Goal: Contribute content: Contribute content

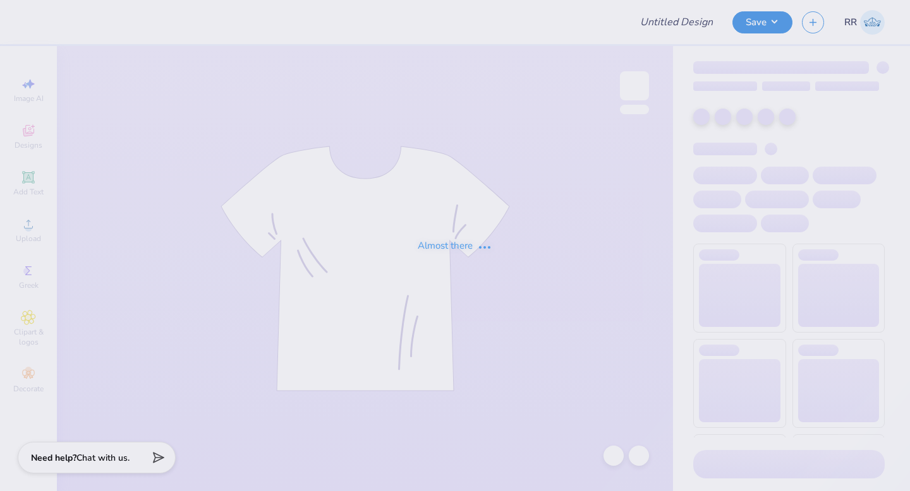
type input "[GEOGRAPHIC_DATA][US_STATE] - [GEOGRAPHIC_DATA] : [PERSON_NAME]"
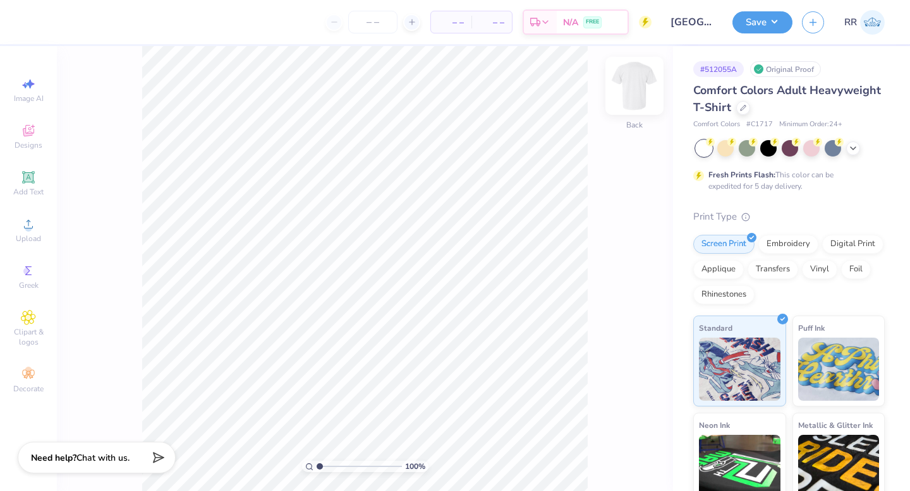
click at [634, 95] on img at bounding box center [634, 86] width 51 height 51
click at [28, 236] on span "Upload" at bounding box center [28, 239] width 25 height 10
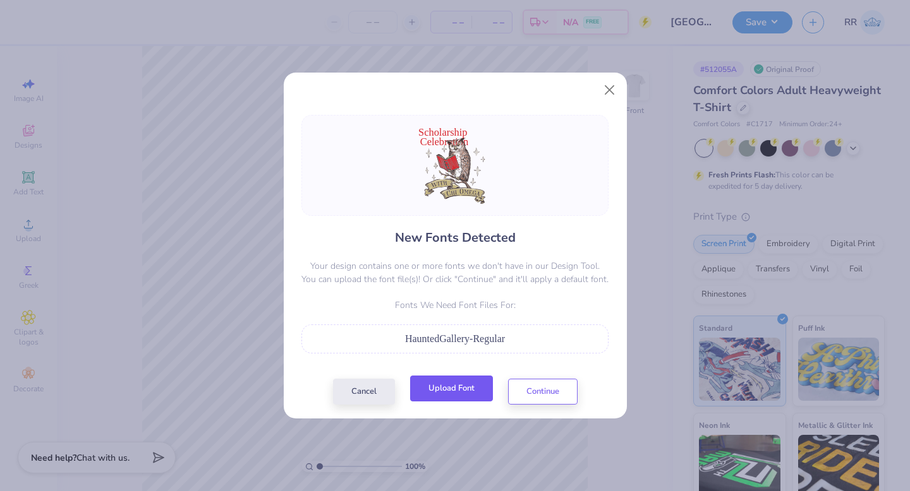
click at [438, 395] on button "Upload Font" at bounding box center [451, 389] width 83 height 26
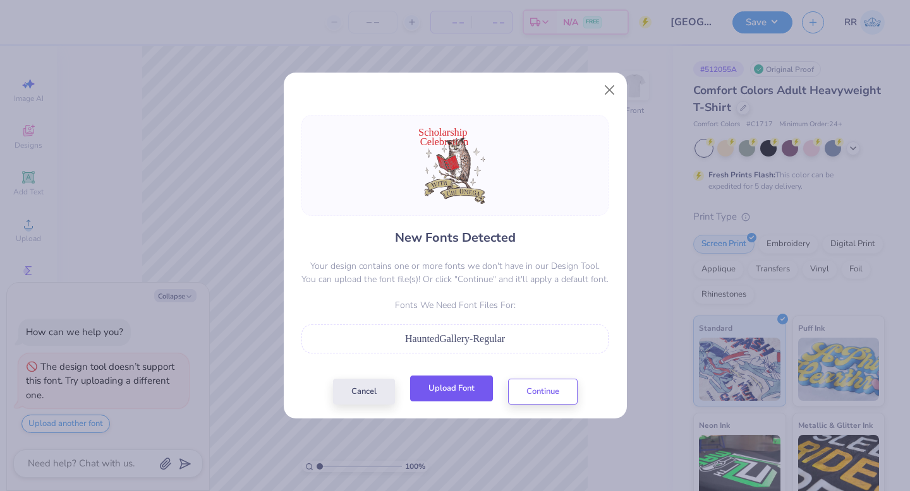
click at [471, 391] on button "Upload Font" at bounding box center [451, 389] width 83 height 26
click at [466, 397] on button "Upload Font" at bounding box center [451, 389] width 83 height 26
type textarea "x"
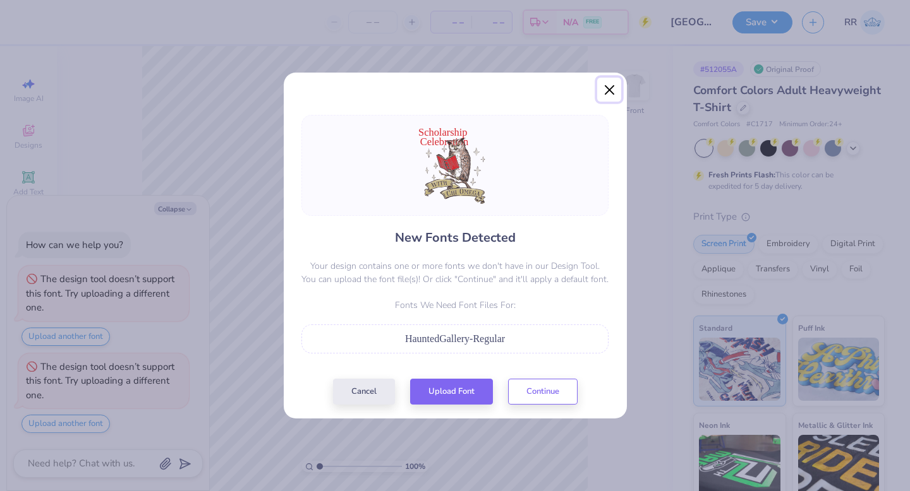
click at [615, 87] on button "Close" at bounding box center [609, 90] width 24 height 24
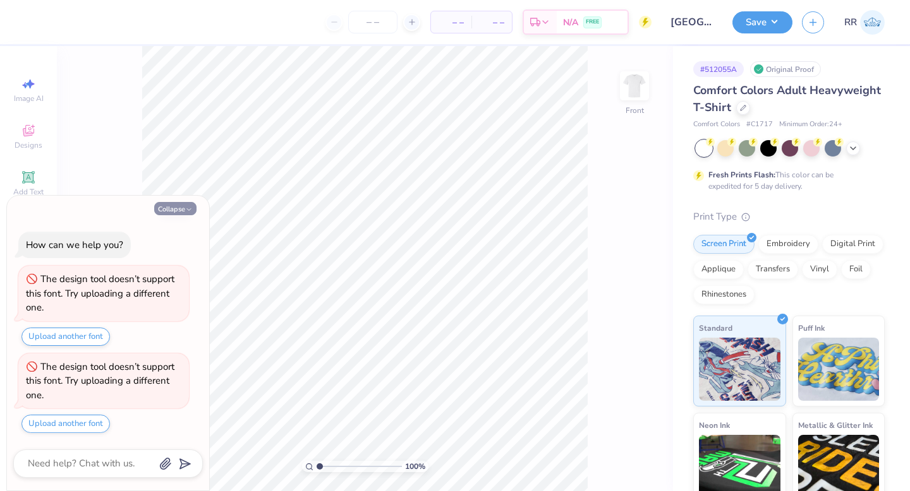
click at [167, 205] on button "Collapse" at bounding box center [175, 208] width 42 height 13
type textarea "x"
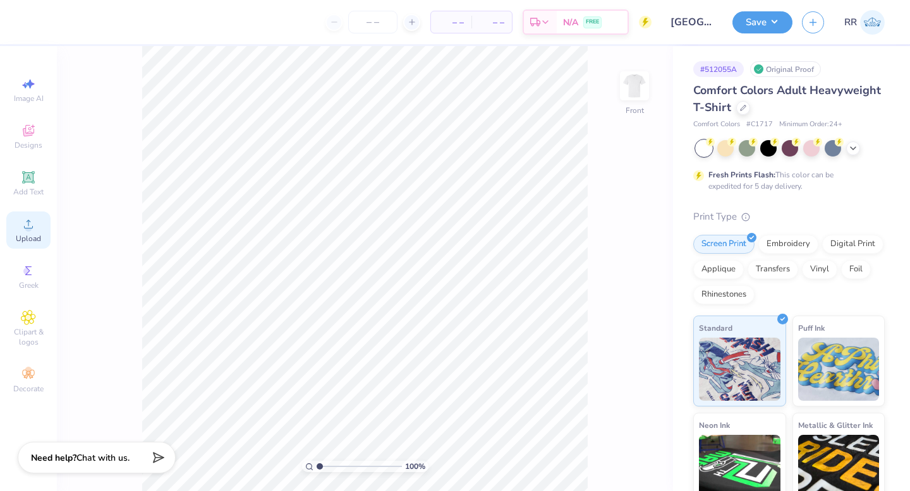
click at [27, 229] on circle at bounding box center [28, 228] width 7 height 7
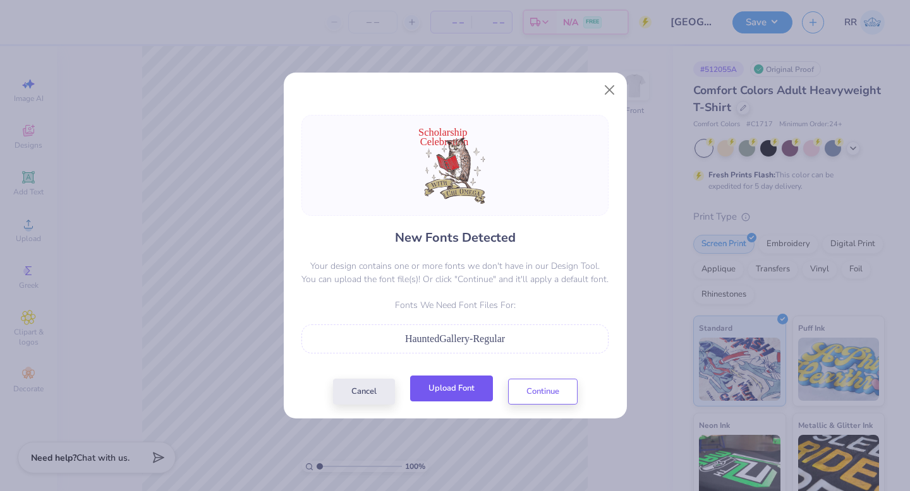
click at [444, 386] on button "Upload Font" at bounding box center [451, 389] width 83 height 26
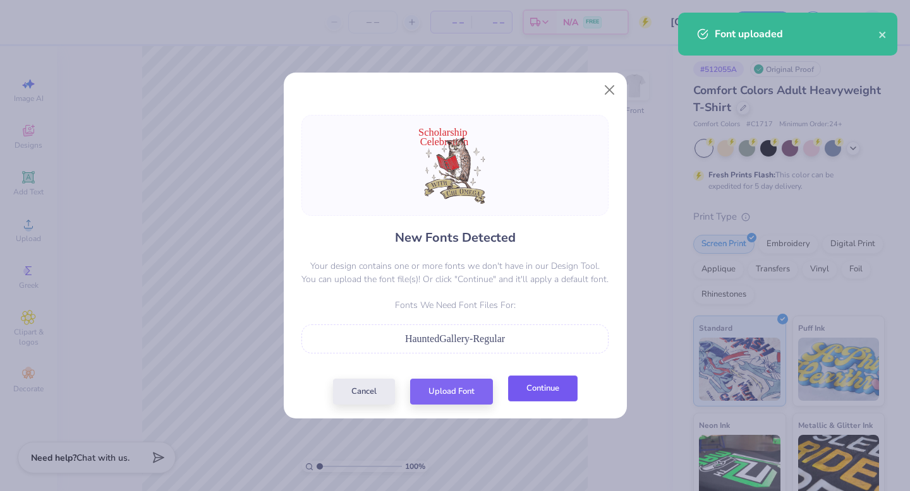
click at [527, 392] on button "Continue" at bounding box center [542, 389] width 69 height 26
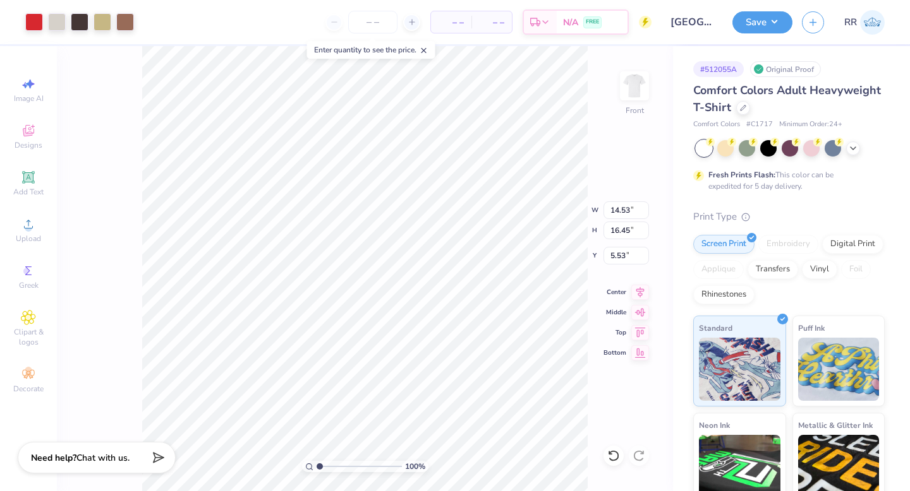
drag, startPoint x: 33, startPoint y: 182, endPoint x: 51, endPoint y: 183, distance: 18.3
click at [33, 182] on icon at bounding box center [28, 177] width 15 height 15
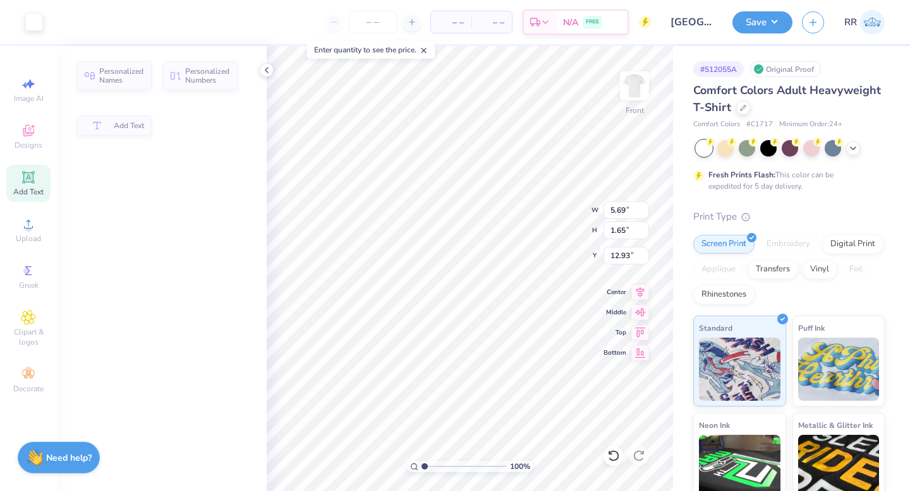
type input "5.69"
type input "1.65"
type input "12.93"
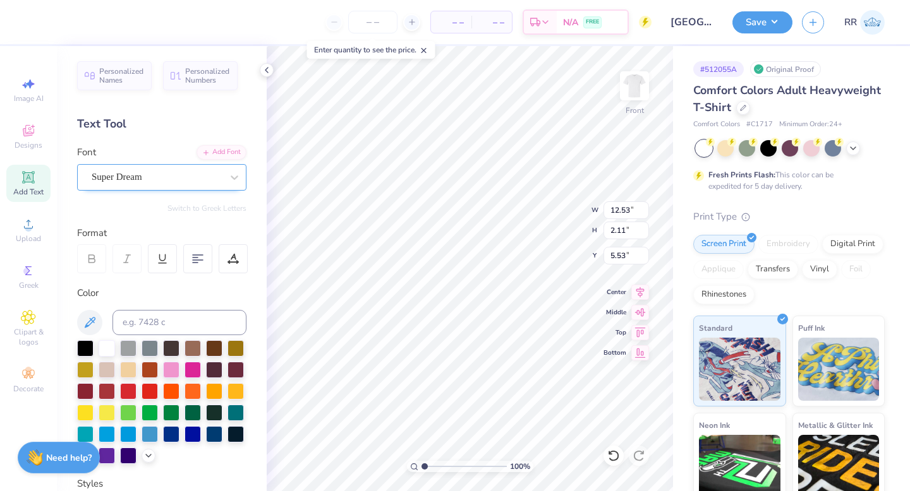
click at [138, 180] on div "Super Dream" at bounding box center [156, 177] width 133 height 20
type input "story"
type input "11.84"
type input "1.60"
type input "5.71"
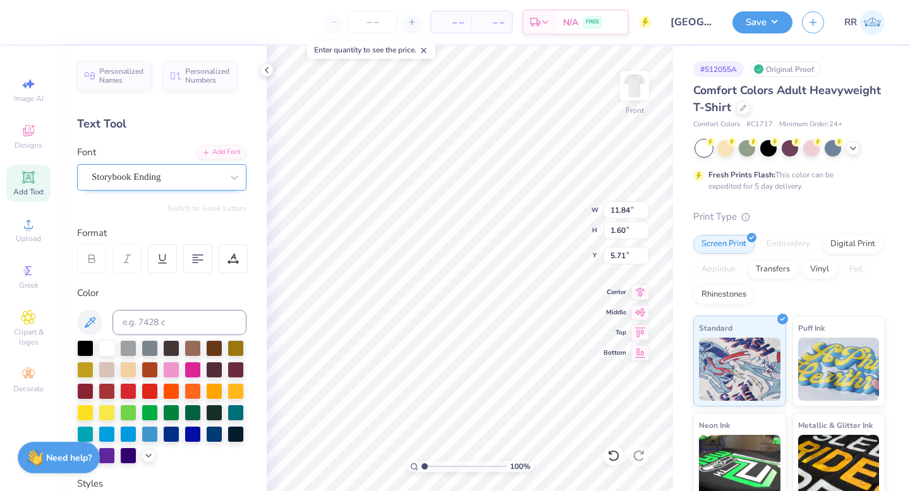
type input "13.23"
type input "14.33"
type input "7.62"
click at [153, 174] on div "Super Dream" at bounding box center [156, 177] width 133 height 20
type input "storyb"
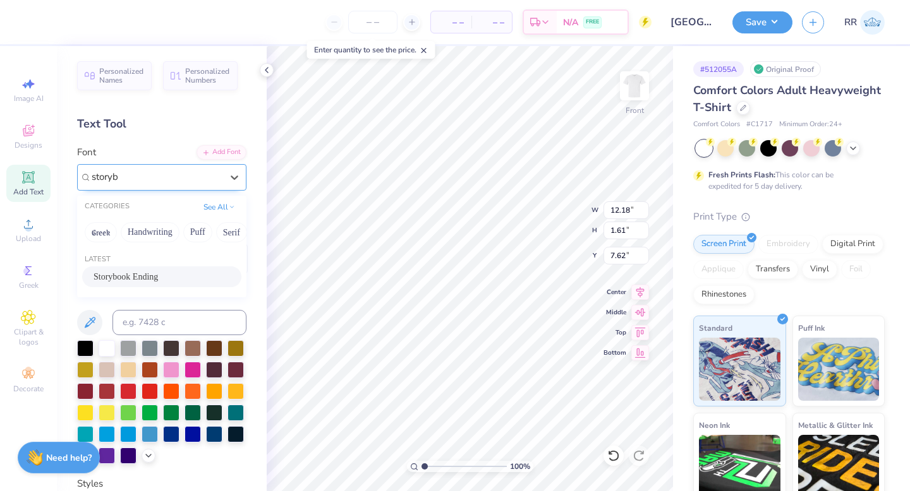
type input "12.32"
type input "1.60"
type input "7.77"
click at [641, 290] on icon at bounding box center [640, 290] width 18 height 15
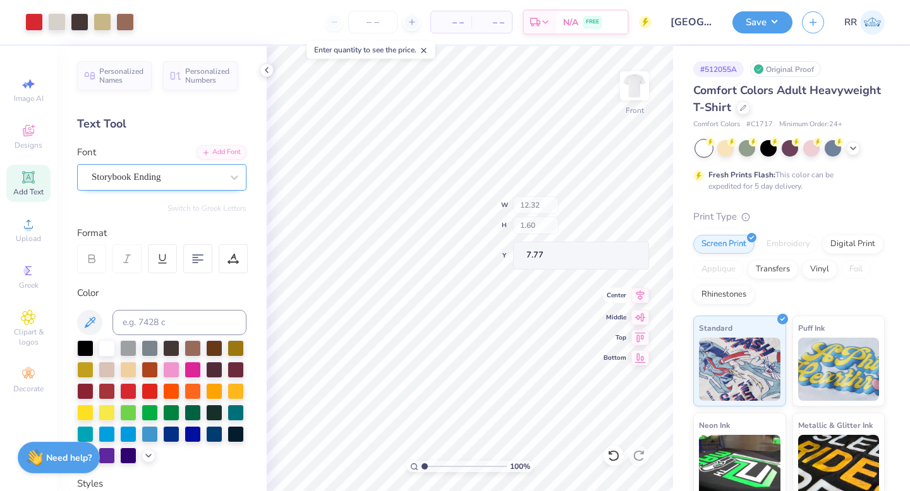
type input "13.23"
type input "14.33"
type input "7.62"
click at [641, 292] on icon at bounding box center [640, 290] width 18 height 15
click at [619, 211] on input "13.46" at bounding box center [625, 211] width 45 height 18
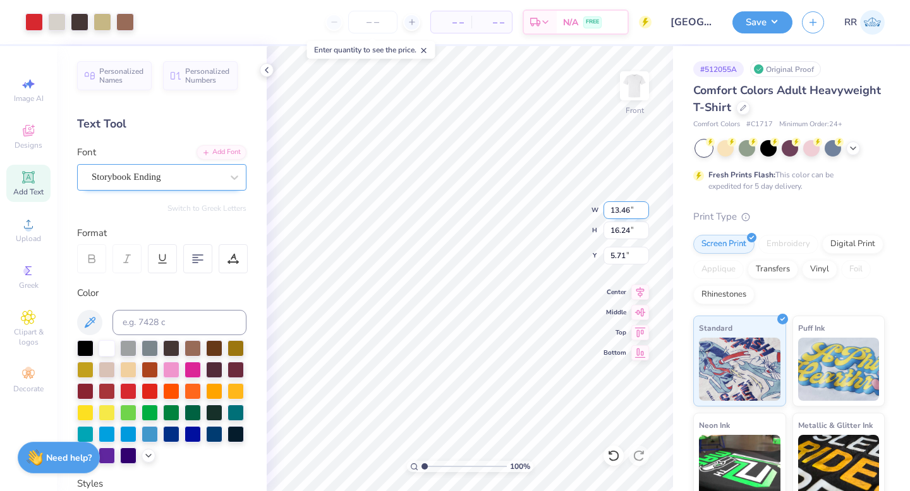
click at [620, 211] on input "13.46" at bounding box center [625, 211] width 45 height 18
type input "12.00"
type input "14.48"
type input "6.59"
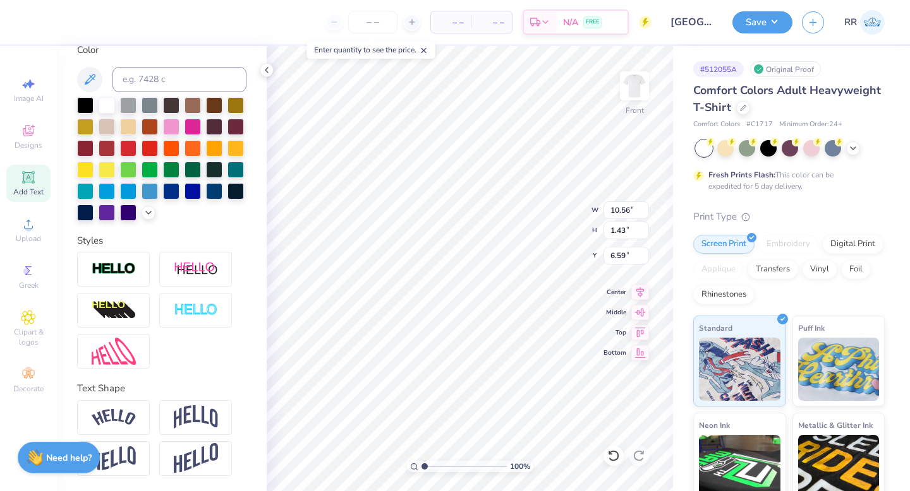
scroll to position [256, 0]
drag, startPoint x: 124, startPoint y: 275, endPoint x: 160, endPoint y: 277, distance: 36.0
click at [124, 275] on img at bounding box center [114, 269] width 44 height 15
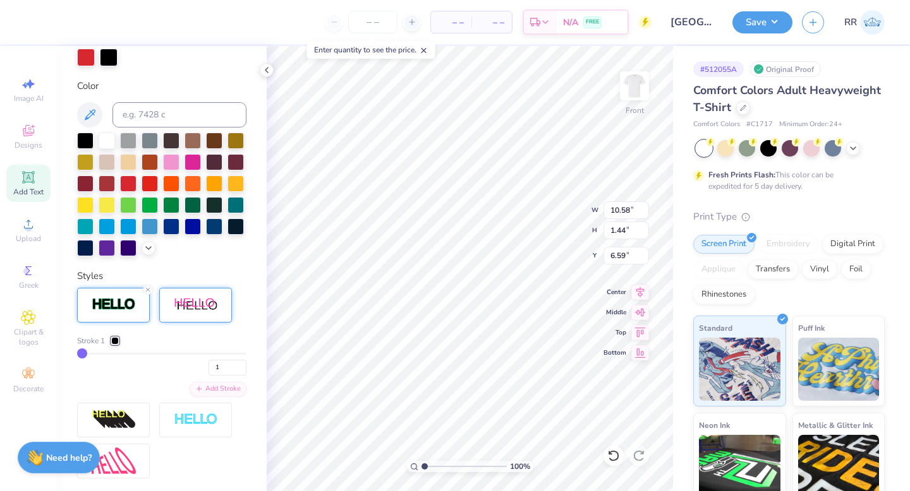
type input "10.58"
type input "1.44"
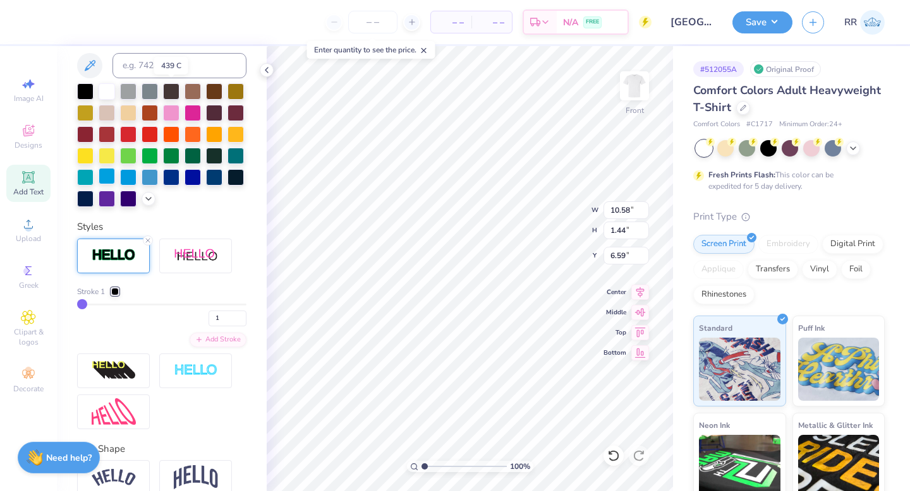
click at [174, 92] on div at bounding box center [171, 91] width 16 height 16
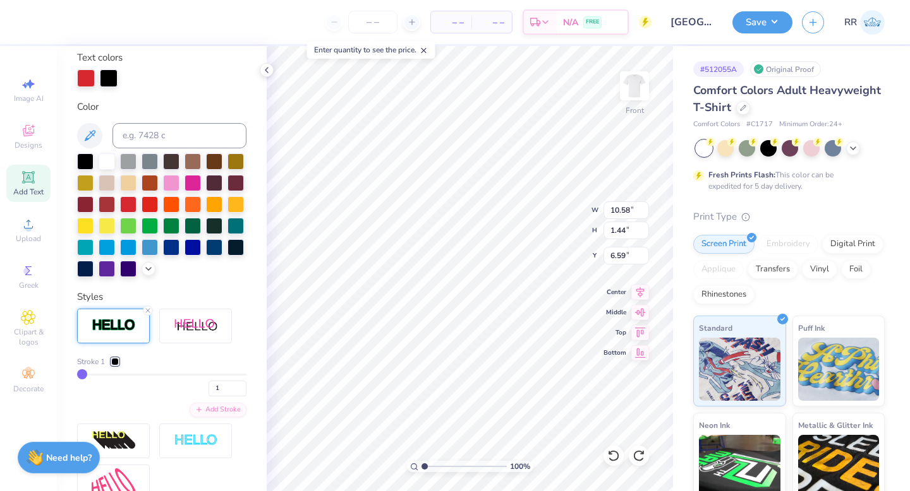
scroll to position [218, 0]
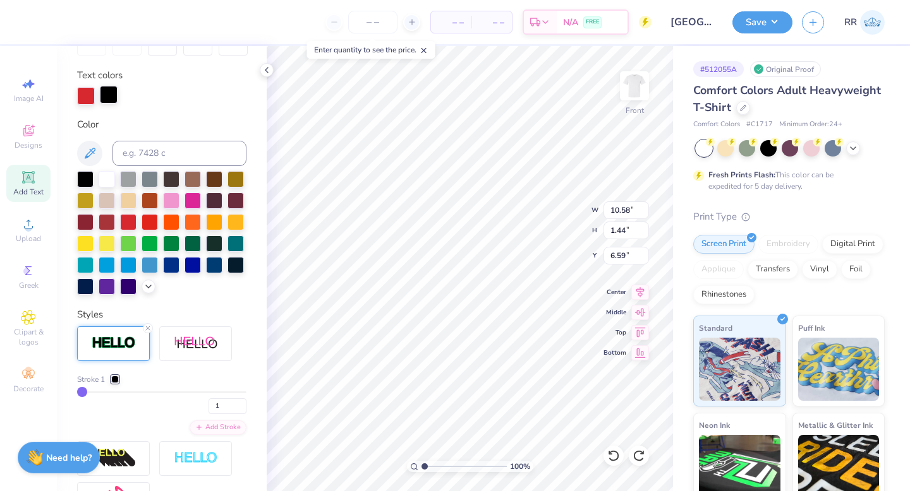
click at [111, 93] on div at bounding box center [109, 95] width 18 height 18
drag, startPoint x: 173, startPoint y: 180, endPoint x: 265, endPoint y: 200, distance: 94.3
click at [173, 179] on div at bounding box center [171, 179] width 16 height 16
drag, startPoint x: 215, startPoint y: 425, endPoint x: 176, endPoint y: 414, distance: 40.6
click at [195, 414] on div "1" at bounding box center [161, 403] width 169 height 23
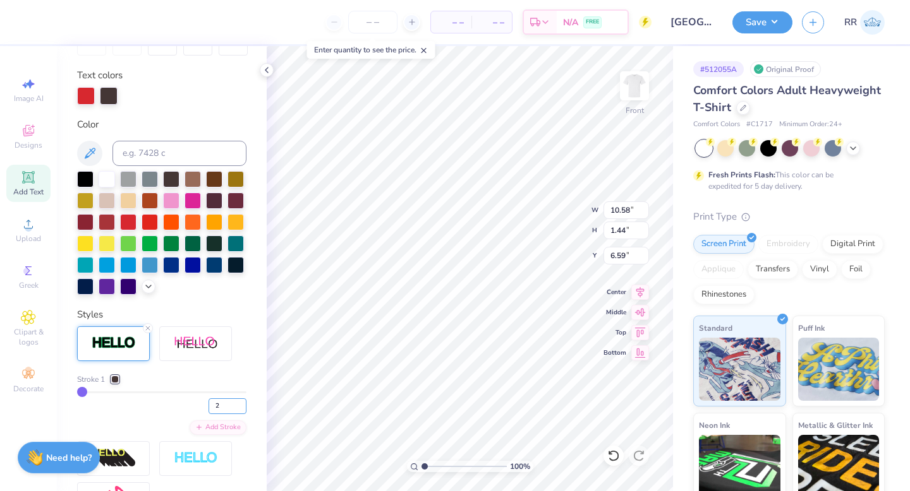
type input "2"
type input "10.59"
type input "1.46"
type input "6.58"
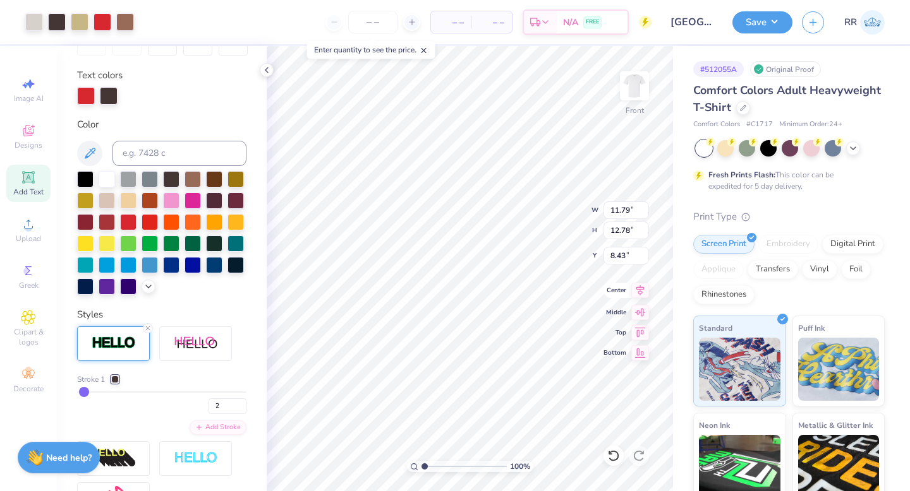
click at [646, 294] on icon at bounding box center [640, 290] width 18 height 15
click at [642, 292] on icon at bounding box center [640, 290] width 18 height 15
type input "14.63"
type input "6.58"
type input "11.79"
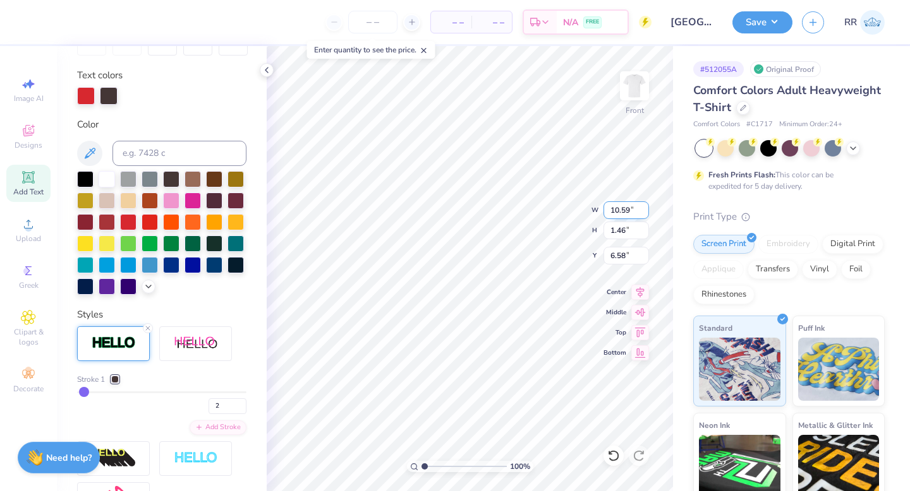
type input "14.63"
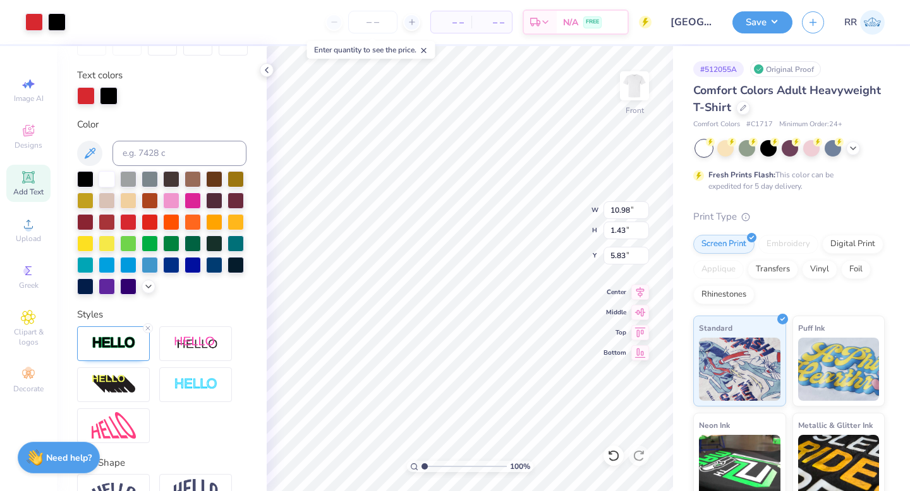
type input "11.00"
type input "1.44"
type input "5.82"
drag, startPoint x: 115, startPoint y: 368, endPoint x: 138, endPoint y: 374, distance: 23.4
click at [115, 351] on img at bounding box center [114, 343] width 44 height 15
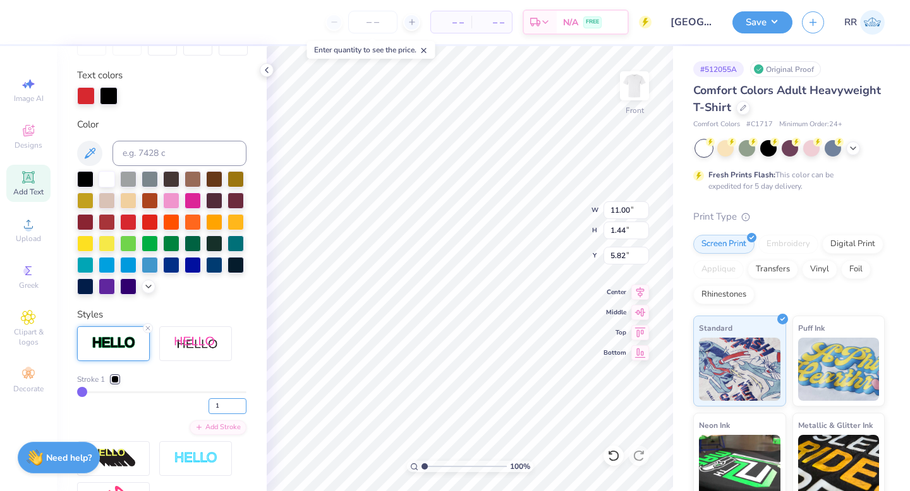
drag, startPoint x: 208, startPoint y: 429, endPoint x: 198, endPoint y: 425, distance: 10.8
click at [198, 414] on div "1" at bounding box center [161, 403] width 169 height 23
type input "2"
click at [107, 93] on div at bounding box center [109, 95] width 18 height 18
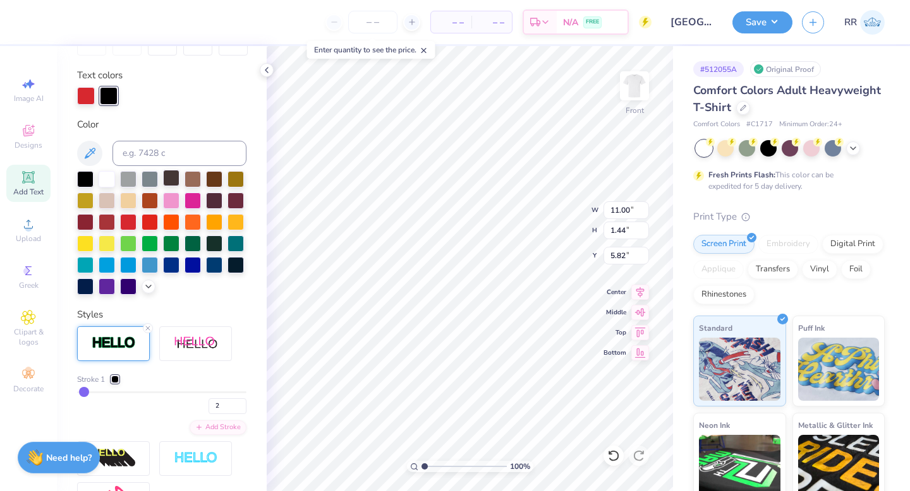
click at [172, 183] on div at bounding box center [171, 178] width 16 height 16
type input "11.01"
type input "1.46"
type input "5.81"
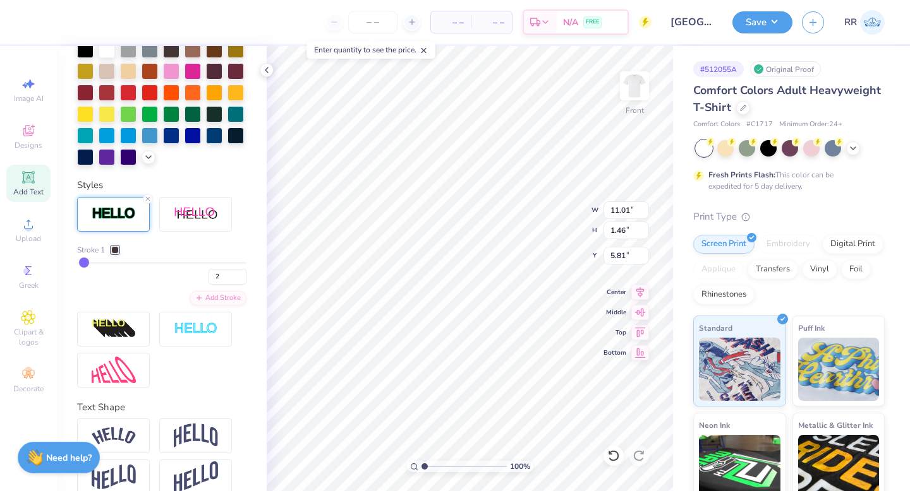
scroll to position [387, 0]
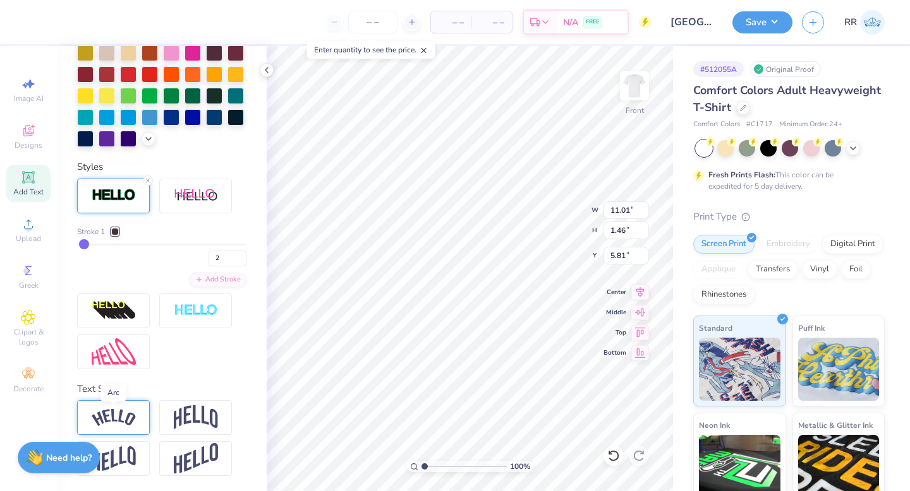
click at [105, 418] on img at bounding box center [114, 417] width 44 height 17
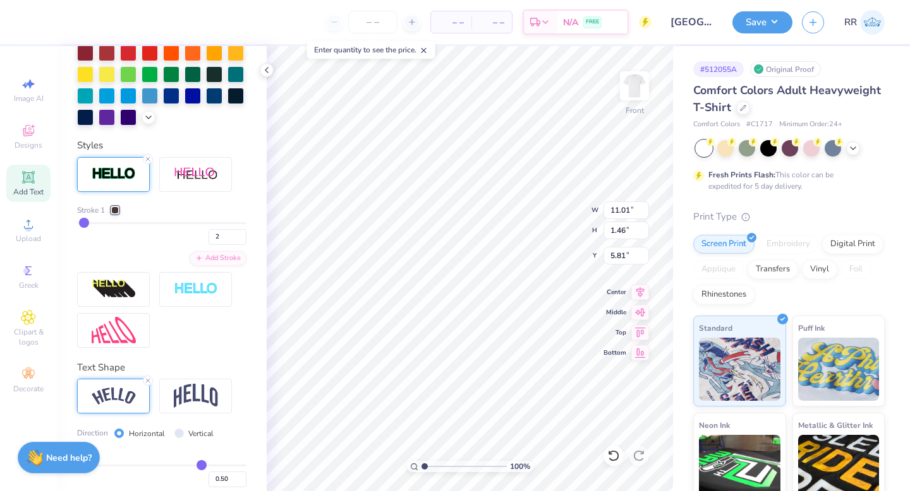
type input "12.57"
type input "3.00"
type input "5.05"
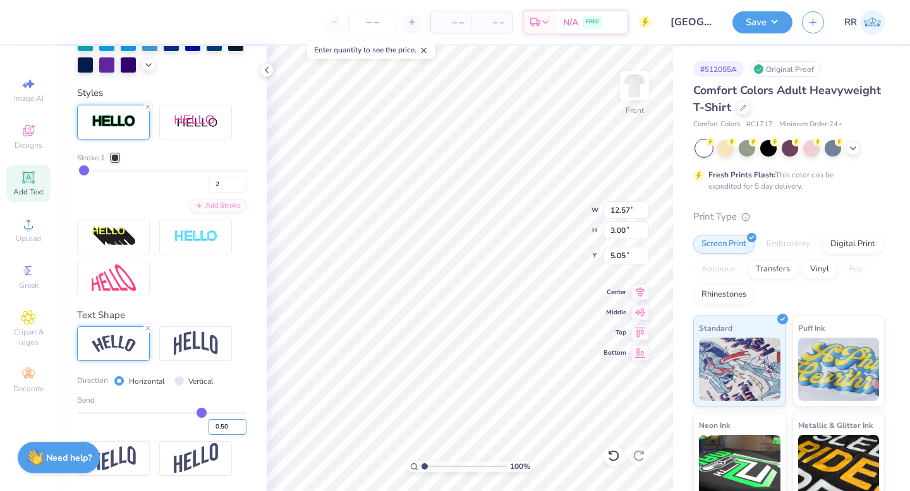
click at [214, 426] on input "0.50" at bounding box center [227, 427] width 38 height 16
type input "0.20"
type input "0.2"
type input "11.61"
type input "1.69"
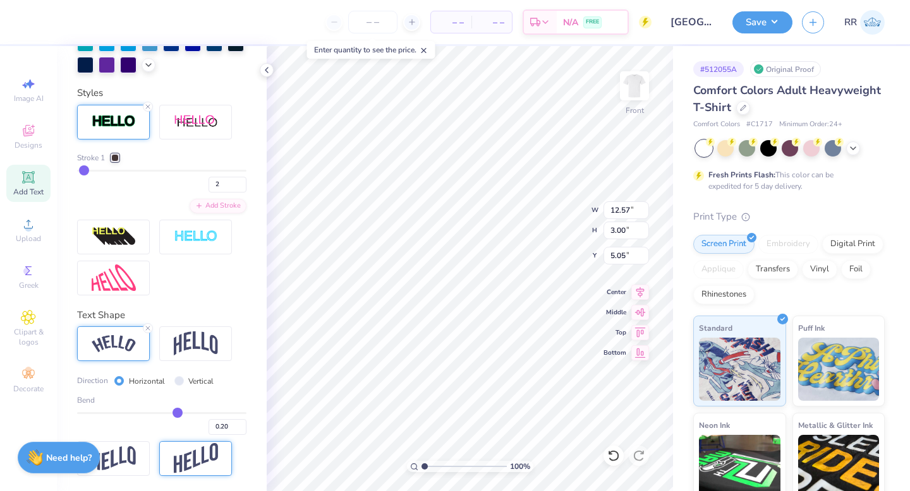
type input "5.70"
click at [194, 341] on img at bounding box center [196, 344] width 44 height 24
type input "11.01"
type input "2.27"
type input "5.41"
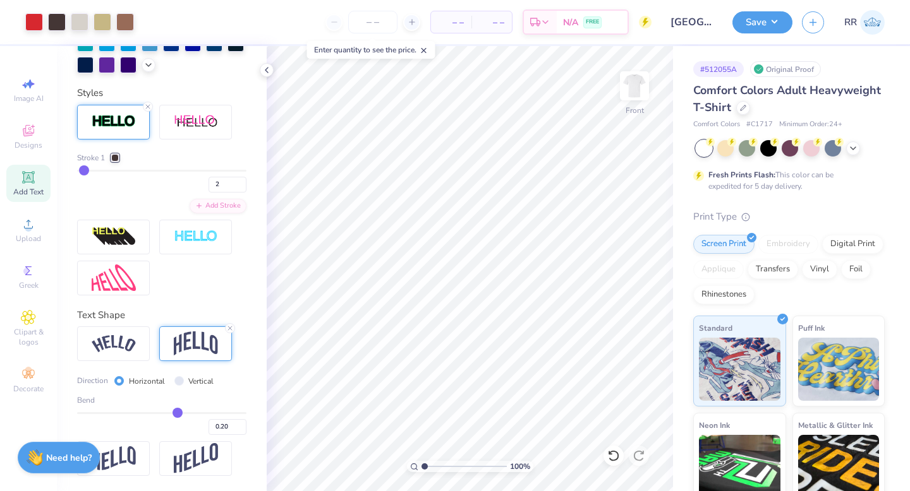
scroll to position [313, 0]
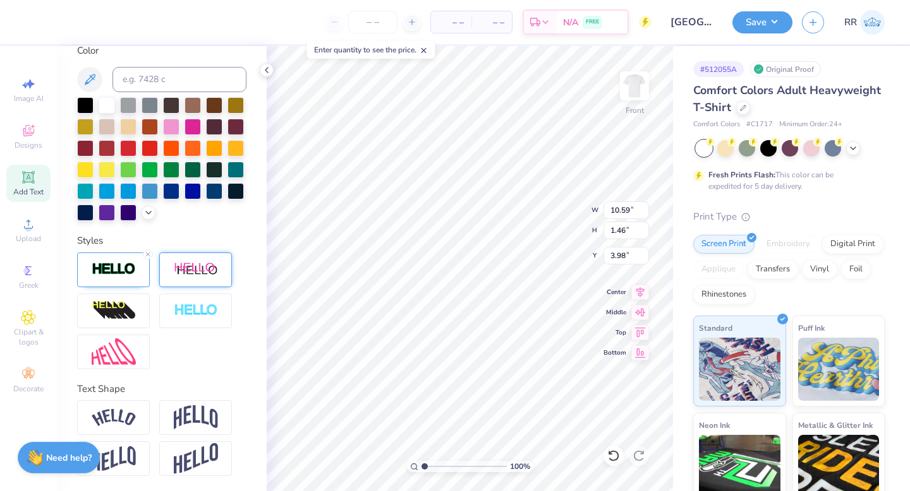
click at [187, 273] on img at bounding box center [196, 270] width 44 height 16
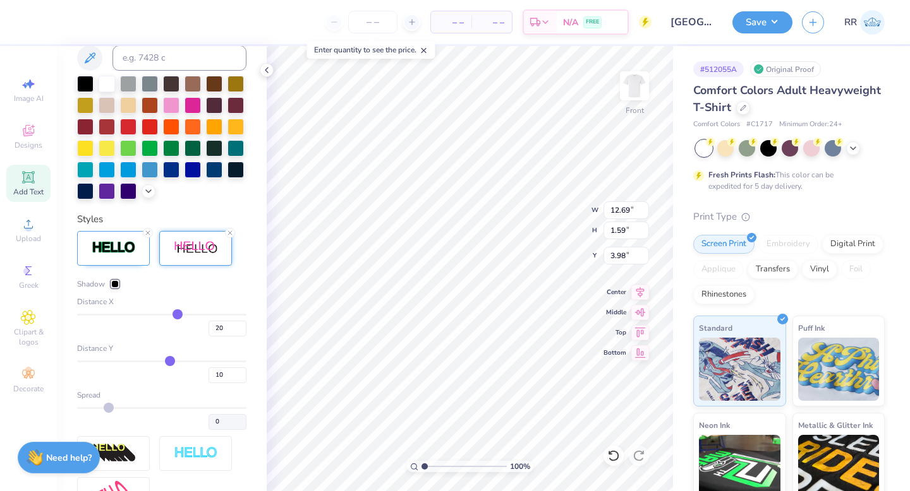
type input "12.69"
type input "1.59"
drag, startPoint x: 231, startPoint y: 253, endPoint x: 251, endPoint y: 280, distance: 34.2
click at [231, 235] on line at bounding box center [230, 233] width 4 height 4
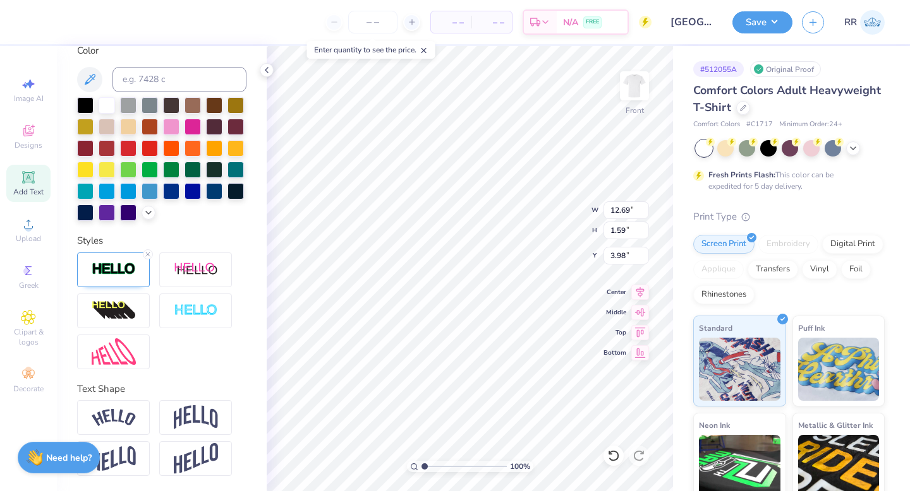
type input "10.59"
drag, startPoint x: 190, startPoint y: 411, endPoint x: 260, endPoint y: 373, distance: 80.3
click at [190, 411] on img at bounding box center [196, 418] width 44 height 24
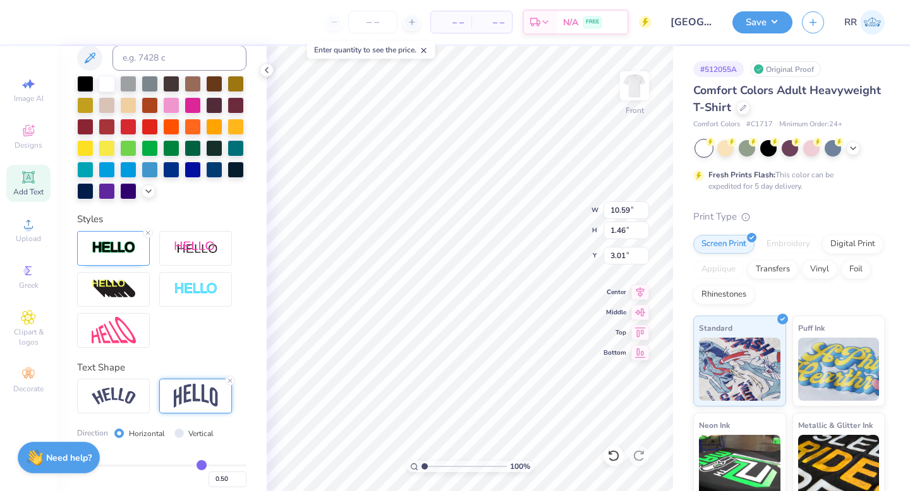
type input "3.40"
type input "3.01"
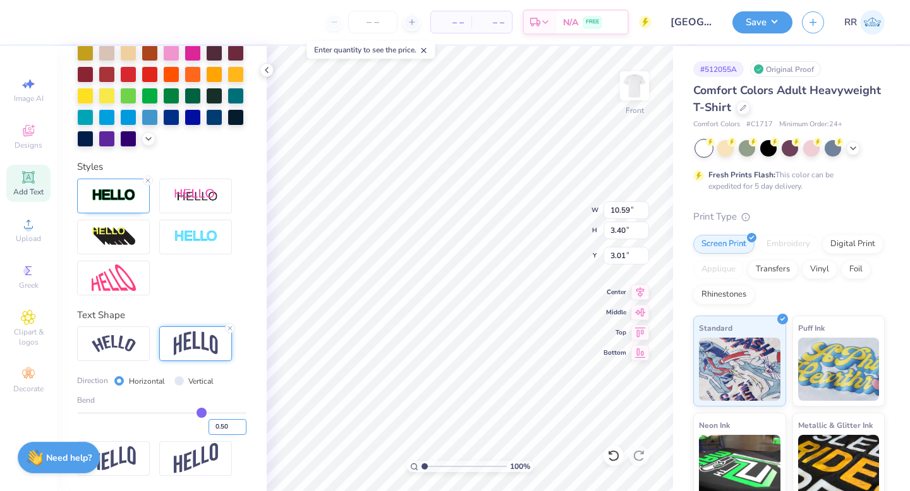
click at [214, 425] on input "0.50" at bounding box center [227, 427] width 38 height 16
type input "0.20"
type input "0.2"
type input "2.15"
type input "3.64"
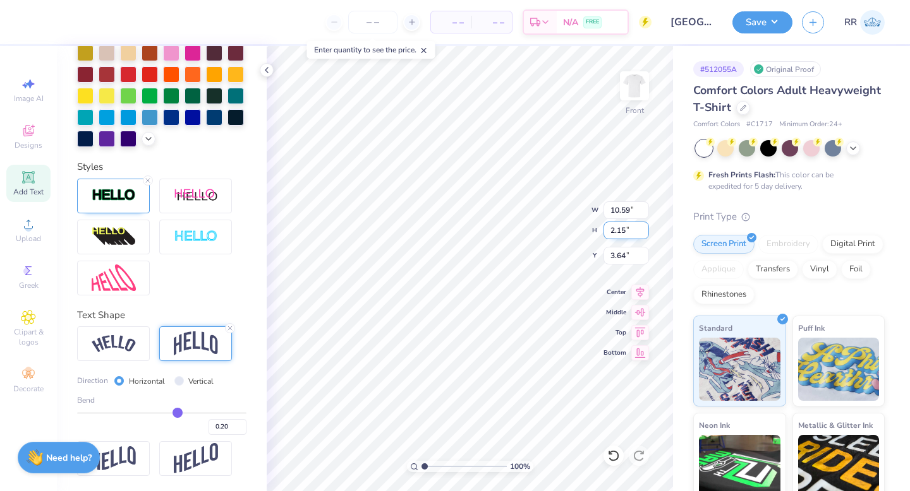
click at [646, 293] on icon at bounding box center [640, 292] width 18 height 15
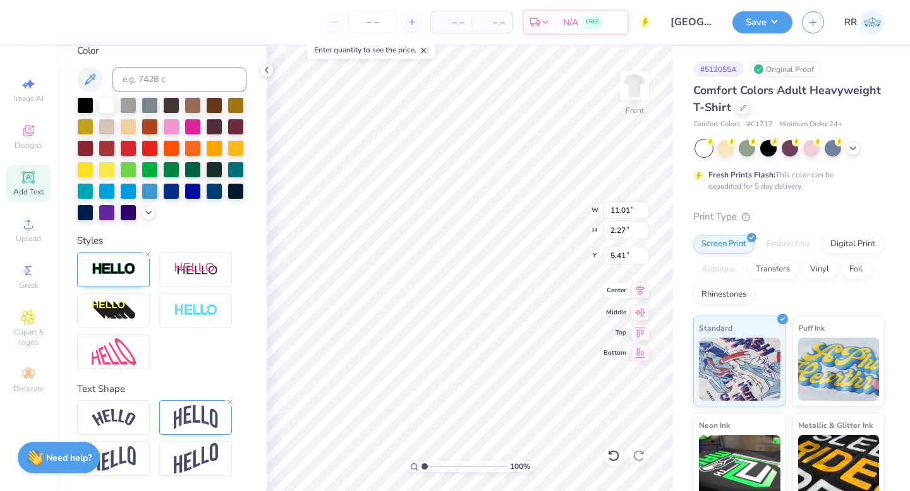
click at [641, 296] on icon at bounding box center [640, 290] width 18 height 15
click at [640, 294] on icon at bounding box center [640, 290] width 18 height 15
type input "10.31"
type input "11.17"
click at [642, 291] on icon at bounding box center [640, 290] width 18 height 15
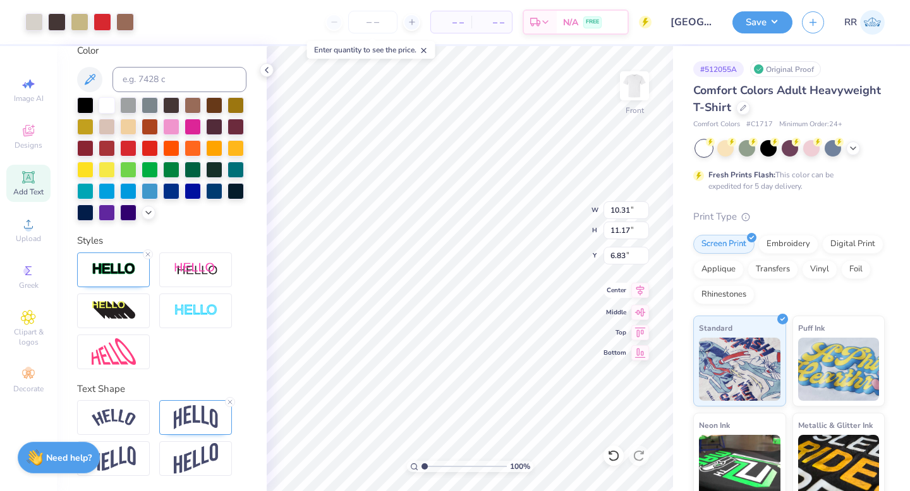
click at [641, 288] on icon at bounding box center [640, 290] width 18 height 15
type input "11.01"
type input "2.27"
type input "5.70"
type input "2.27"
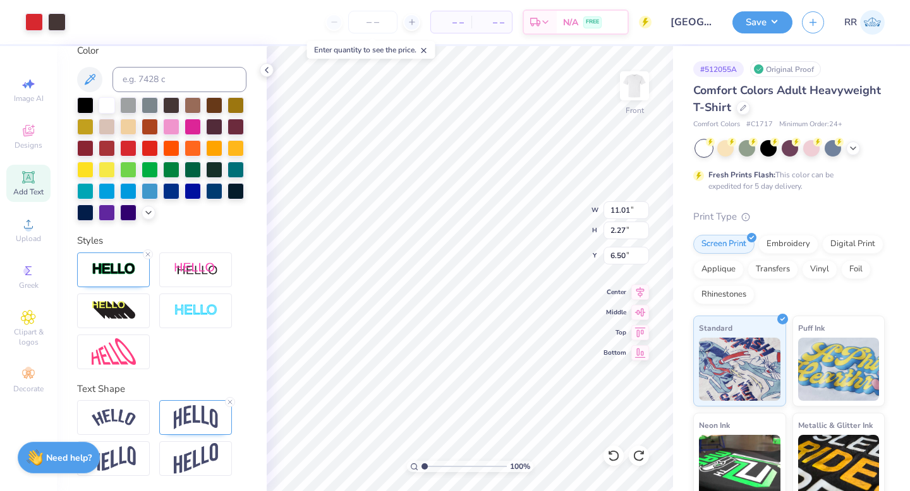
type input "6.50"
click at [645, 289] on icon at bounding box center [640, 290] width 18 height 15
click at [617, 231] on input "14.16" at bounding box center [625, 231] width 45 height 18
type input "15"
type input "11.66"
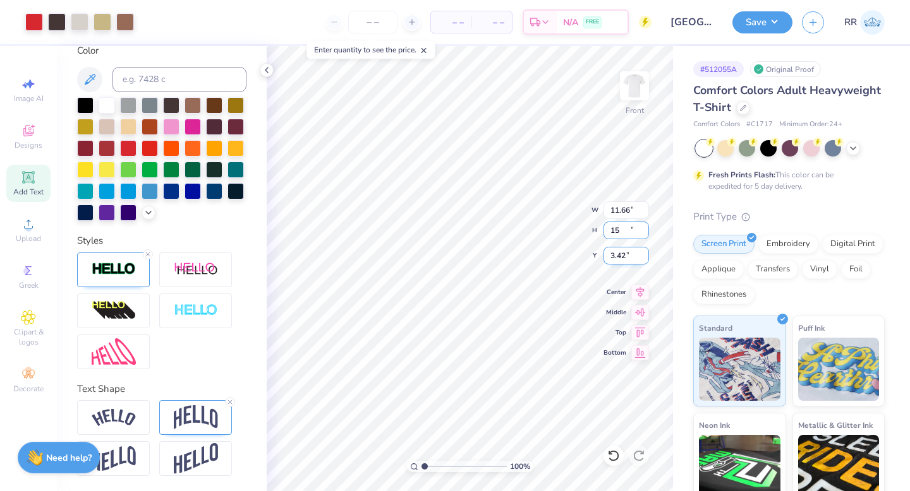
type input "15.00"
click at [617, 249] on input "3.42" at bounding box center [625, 256] width 45 height 18
type input "3.00"
click at [624, 76] on img at bounding box center [634, 86] width 51 height 51
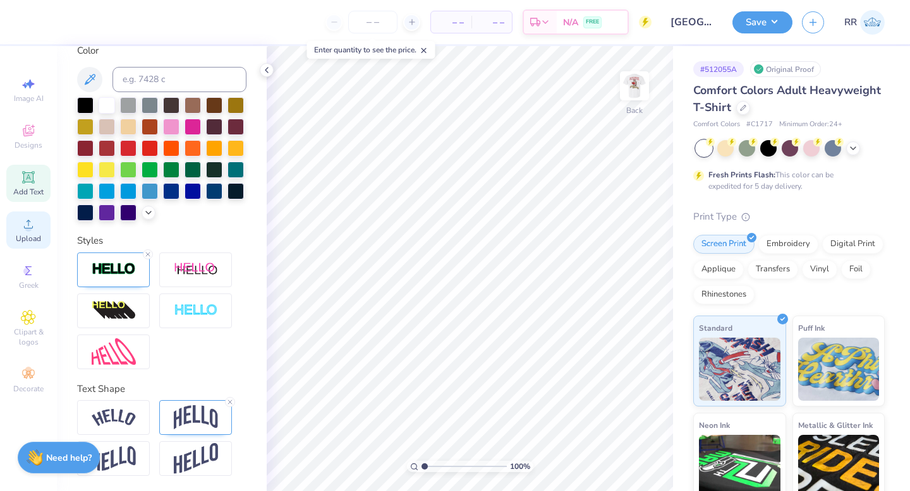
click at [31, 226] on circle at bounding box center [28, 228] width 7 height 7
click at [27, 185] on div "Add Text" at bounding box center [28, 183] width 44 height 37
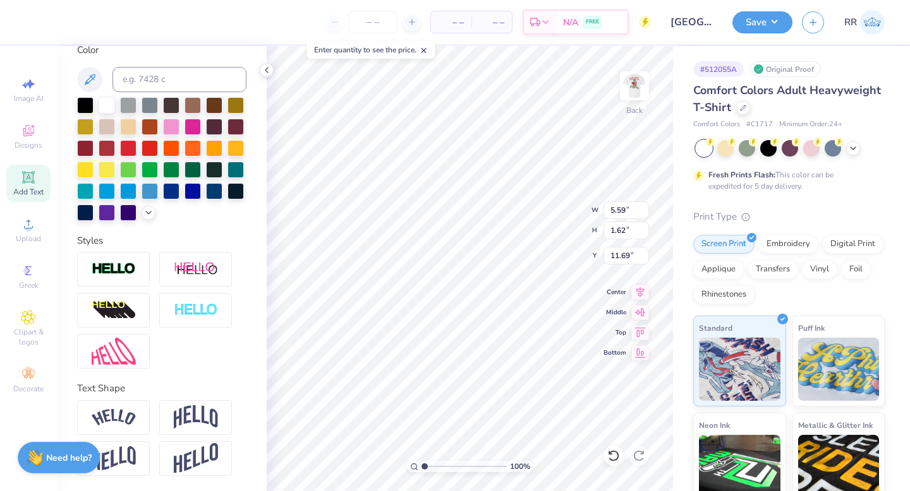
scroll to position [10, 1]
type textarea "XO"
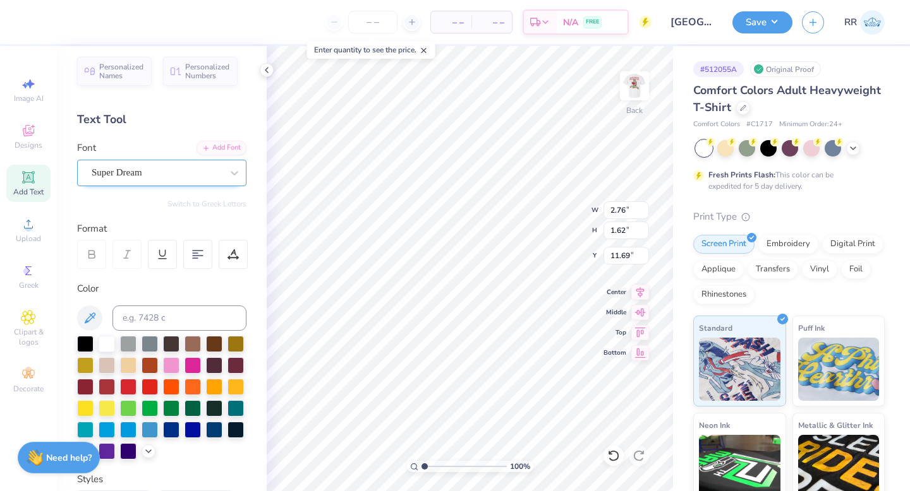
scroll to position [2, 0]
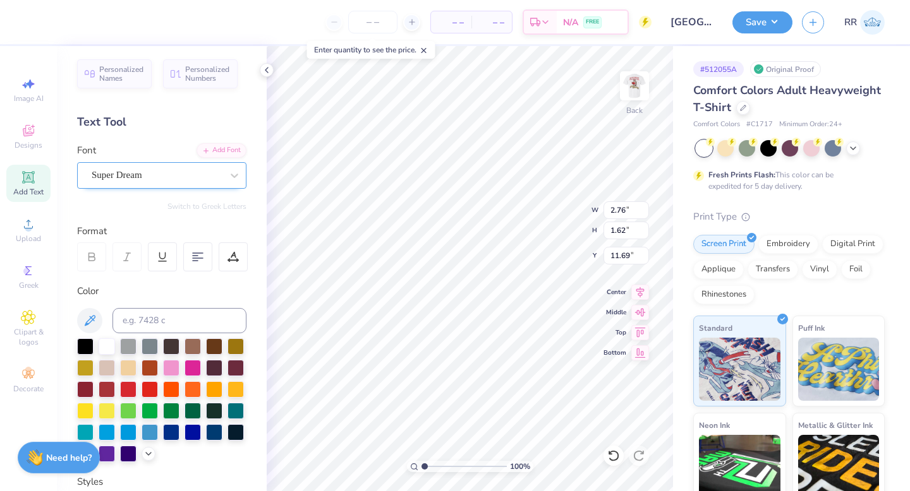
click at [183, 164] on div "Super Dream" at bounding box center [161, 175] width 169 height 27
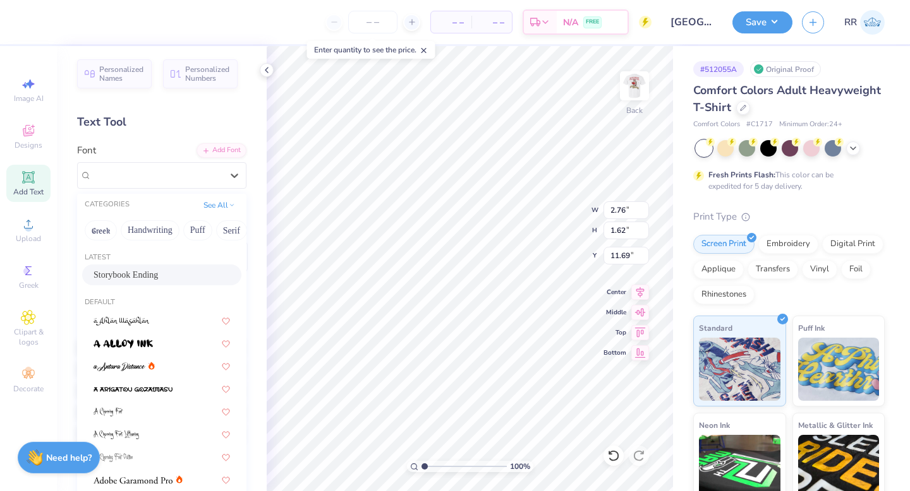
drag, startPoint x: 167, startPoint y: 265, endPoint x: 179, endPoint y: 279, distance: 18.4
click at [167, 265] on div "Storybook Ending" at bounding box center [161, 275] width 159 height 21
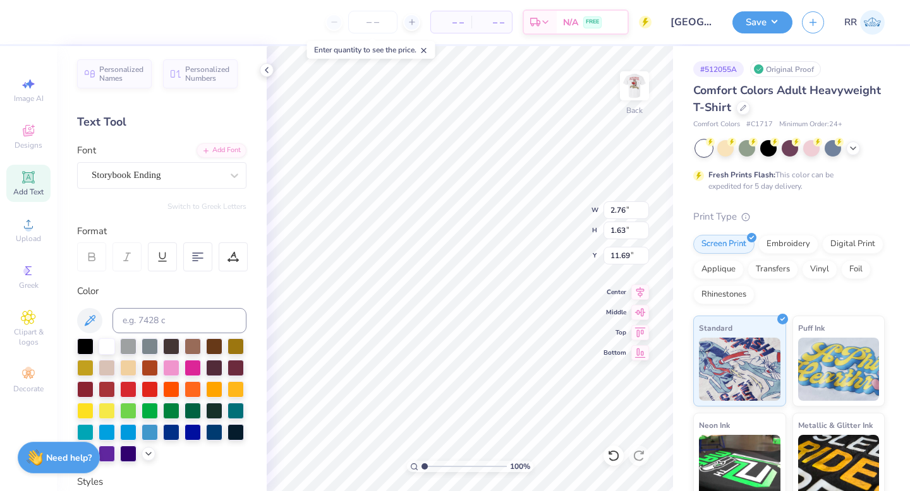
type input "2.51"
type input "1.63"
click at [136, 386] on div at bounding box center [128, 388] width 16 height 16
drag, startPoint x: 622, startPoint y: 207, endPoint x: 622, endPoint y: 255, distance: 48.6
click at [622, 208] on input "2.51" at bounding box center [625, 211] width 45 height 18
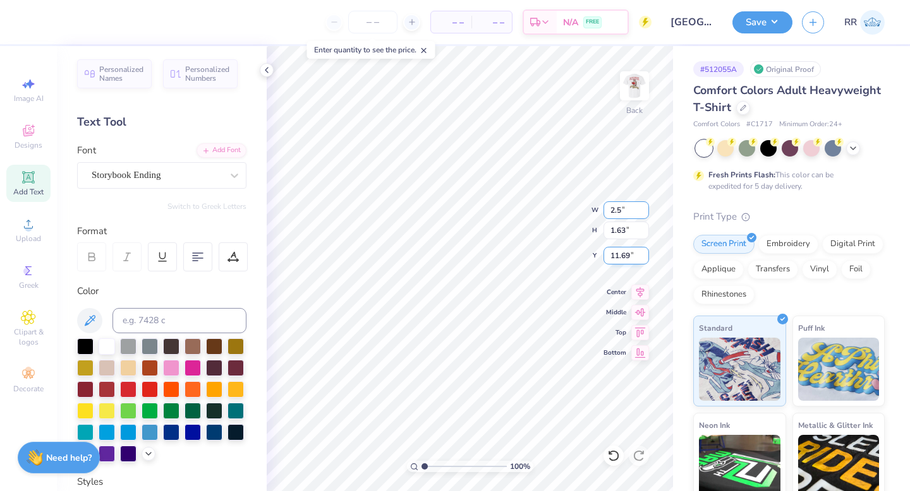
type input "2"
type input "3.50"
type input "2.26"
type input "3.00"
click at [757, 25] on button "Save" at bounding box center [762, 20] width 60 height 22
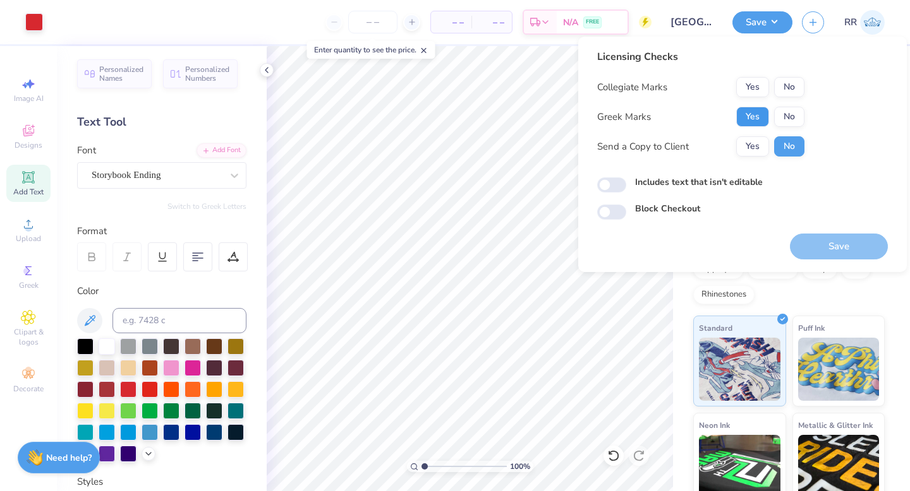
click at [753, 118] on button "Yes" at bounding box center [752, 117] width 33 height 20
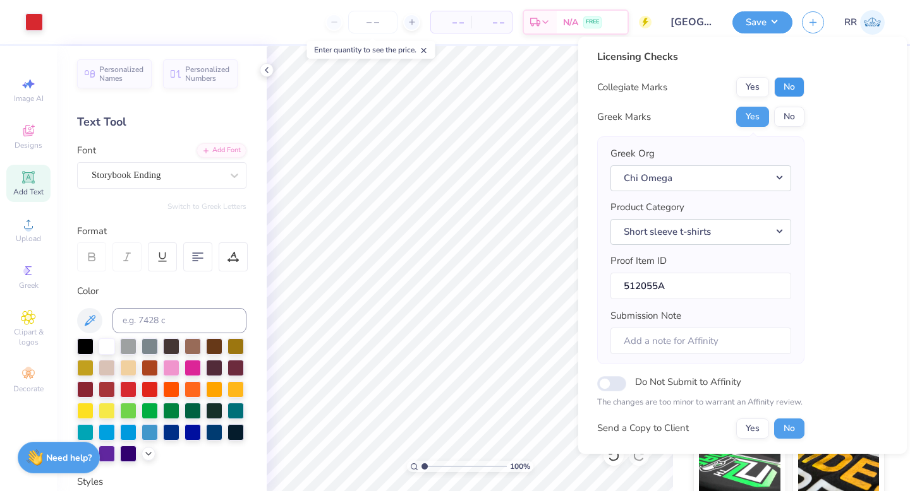
click at [787, 93] on button "No" at bounding box center [789, 87] width 30 height 20
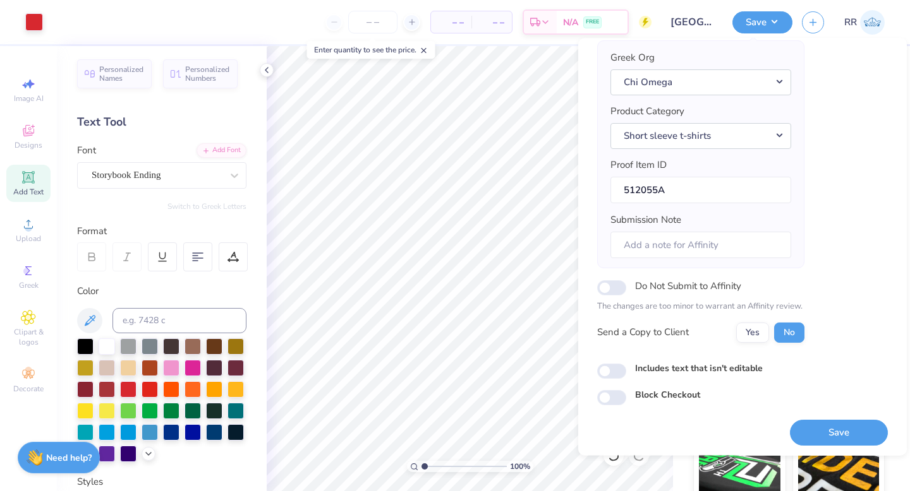
scroll to position [99, 0]
click at [798, 421] on button "Save" at bounding box center [839, 431] width 98 height 26
